Goal: Task Accomplishment & Management: Complete application form

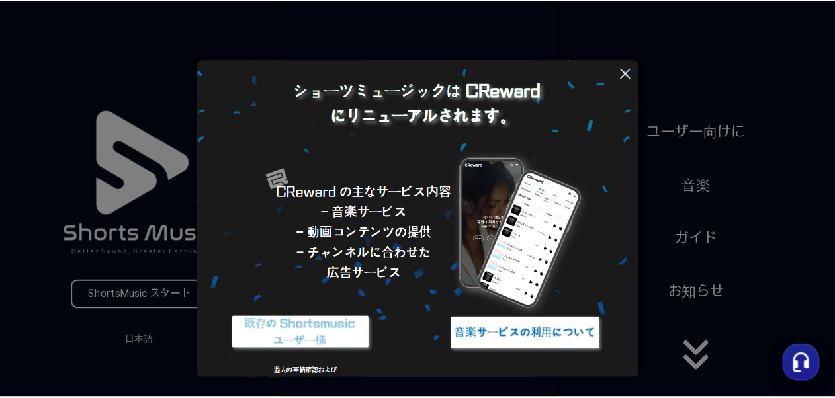
scroll to position [126, 0]
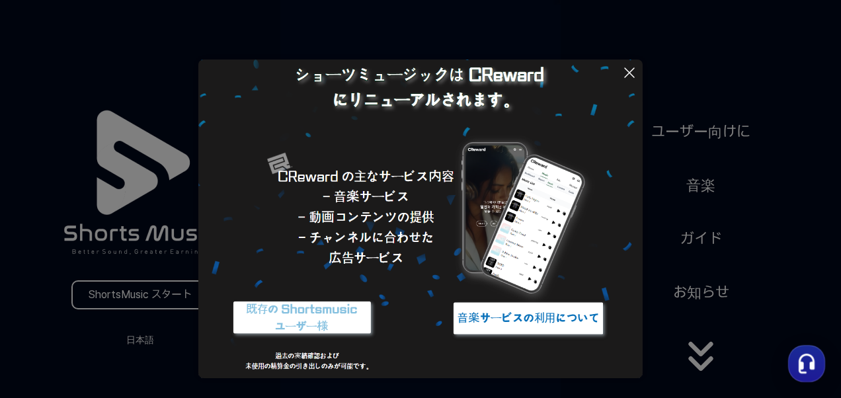
click at [345, 319] on img at bounding box center [302, 319] width 165 height 50
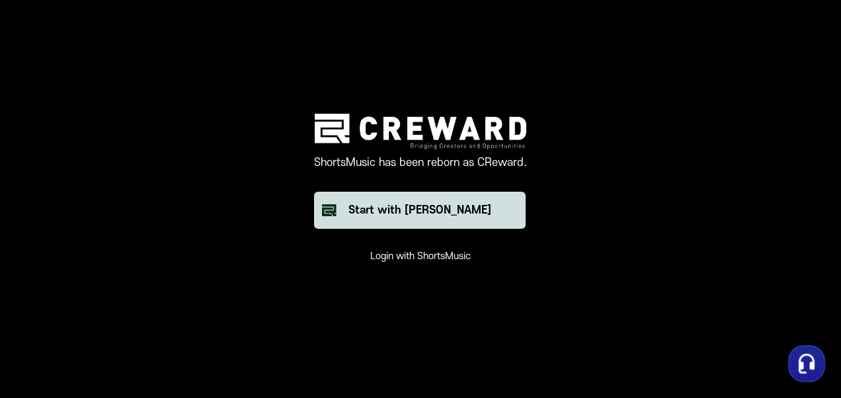
click at [442, 221] on button "Start with [PERSON_NAME]" at bounding box center [420, 210] width 212 height 37
